Goal: Task Accomplishment & Management: Use online tool/utility

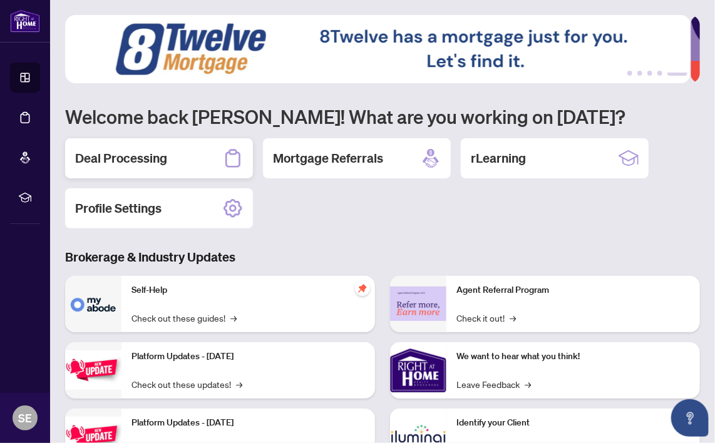
click at [98, 156] on h2 "Deal Processing" at bounding box center [121, 159] width 92 height 18
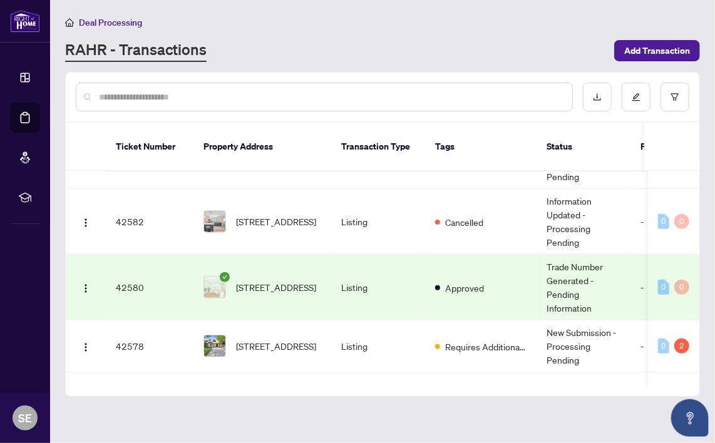
scroll to position [220, 0]
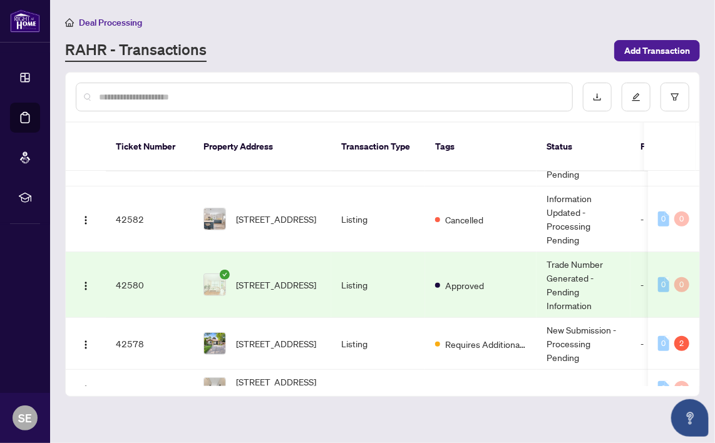
click at [289, 278] on span "[STREET_ADDRESS]" at bounding box center [276, 285] width 80 height 14
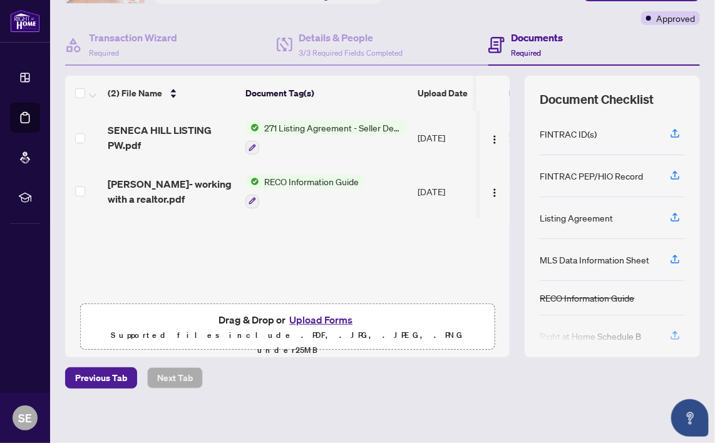
scroll to position [98, 0]
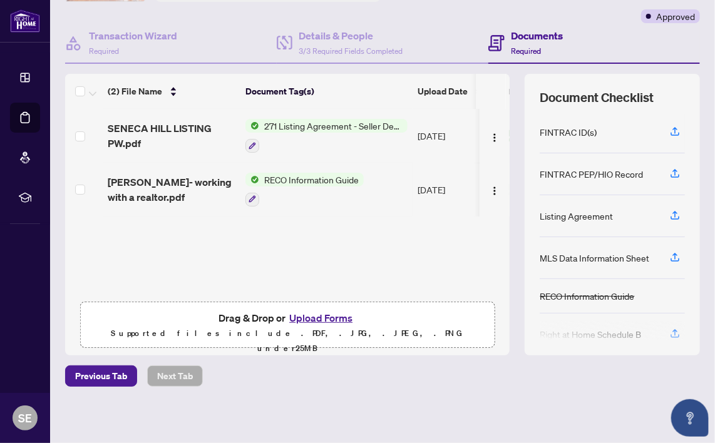
click at [324, 315] on button "Upload Forms" at bounding box center [321, 318] width 71 height 16
